Goal: Find specific page/section

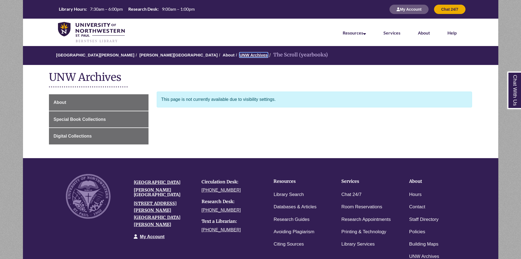
click at [240, 55] on link "UNW Archives" at bounding box center [254, 55] width 28 height 5
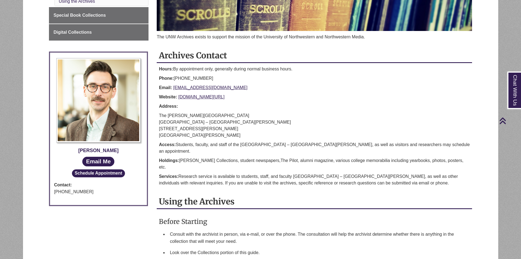
scroll to position [27, 0]
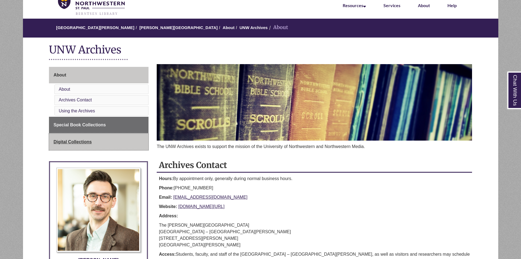
click at [79, 141] on span "Digital Collections" at bounding box center [73, 141] width 38 height 5
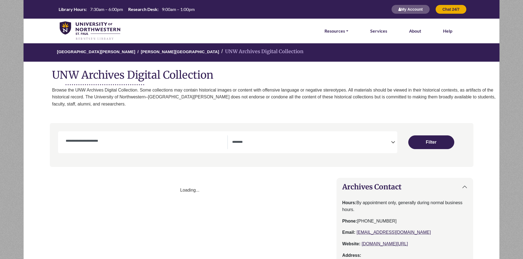
select select "Database Subject Filter"
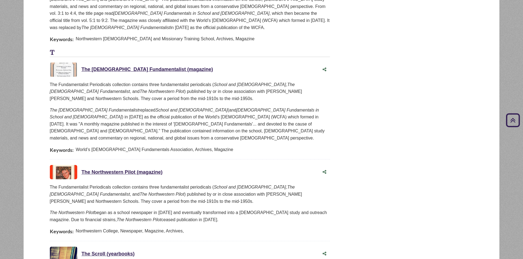
scroll to position [574, 0]
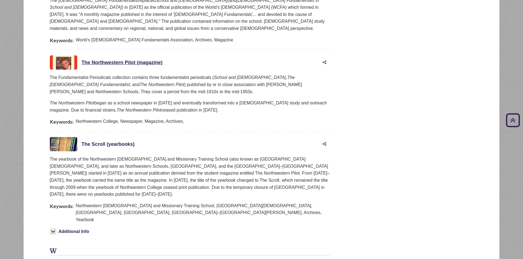
click at [94, 141] on link "The Scroll (yearbooks) This link opens in a new window" at bounding box center [108, 143] width 53 height 5
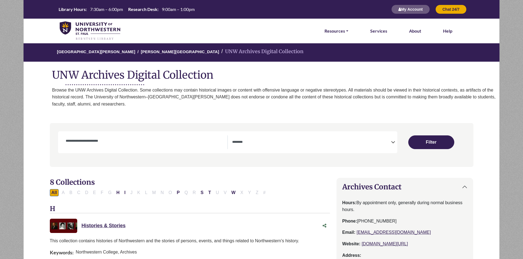
select select "Database Subject Filter"
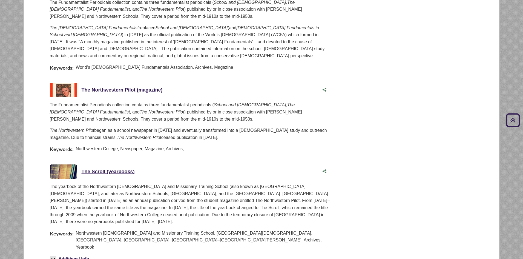
scroll to position [602, 0]
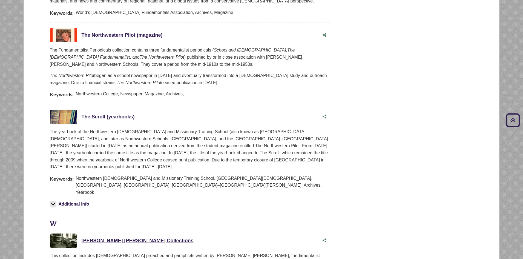
click at [103, 114] on link "The Scroll (yearbooks) This link opens in a new window" at bounding box center [108, 116] width 53 height 5
